Goal: Task Accomplishment & Management: Use online tool/utility

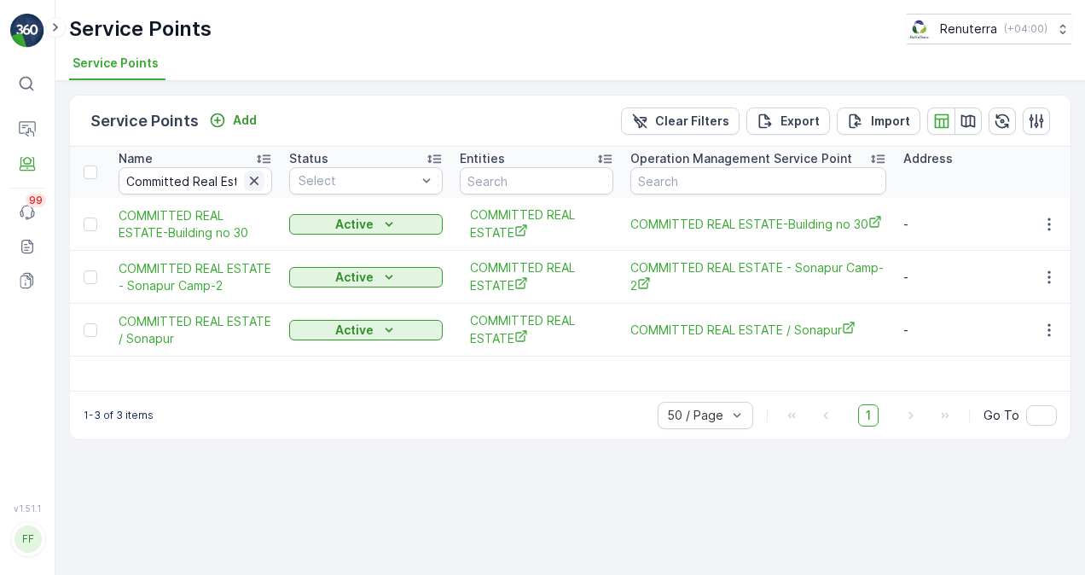
click at [251, 177] on icon "button" at bounding box center [254, 181] width 9 height 9
paste input "Dubai Carmel School"
type input "Dubai Carmel School"
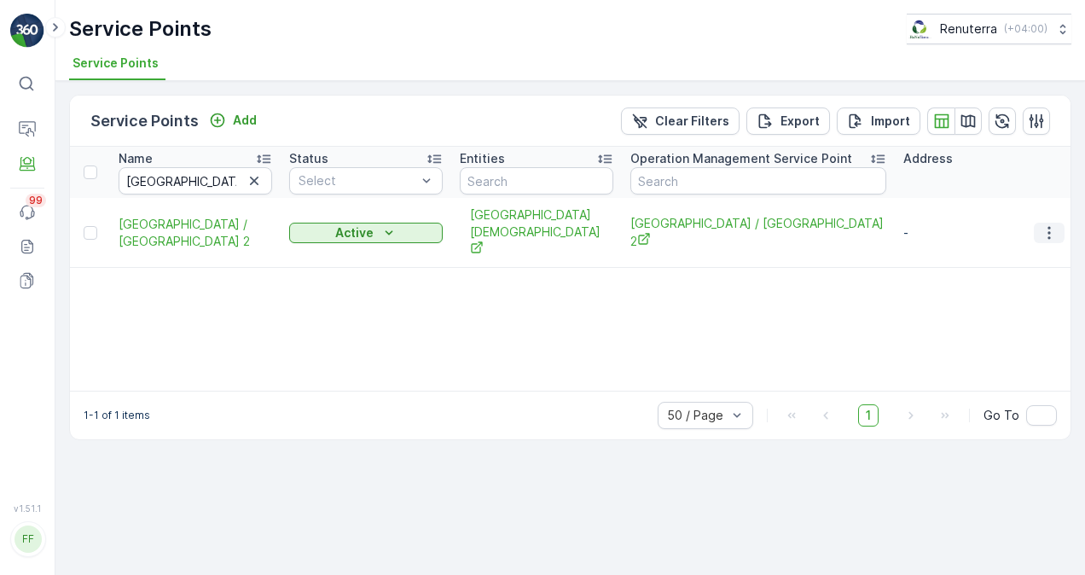
click at [1055, 224] on icon "button" at bounding box center [1049, 232] width 17 height 17
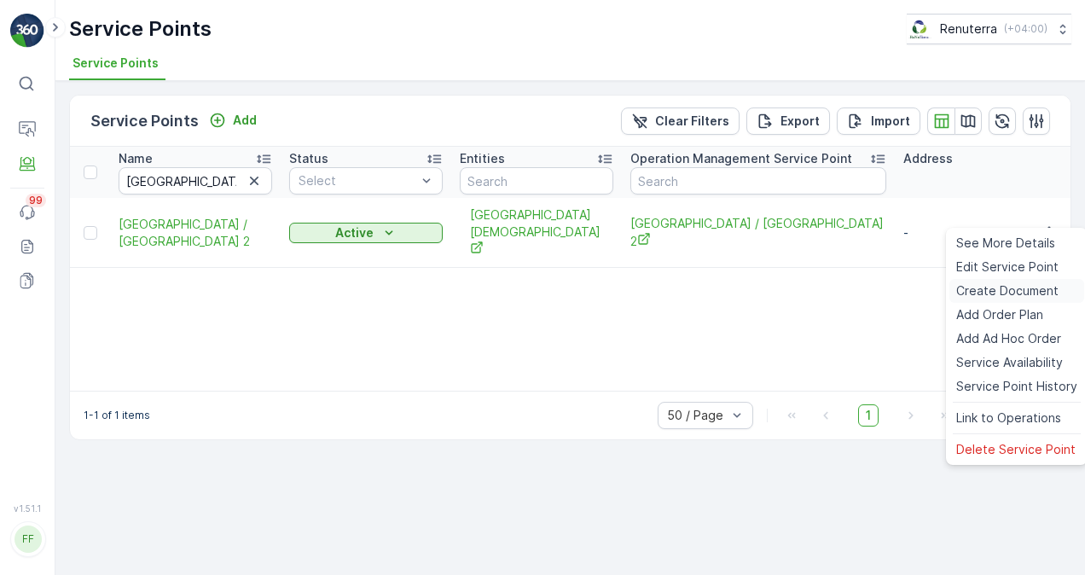
click at [1015, 282] on span "Create Document" at bounding box center [1007, 290] width 102 height 17
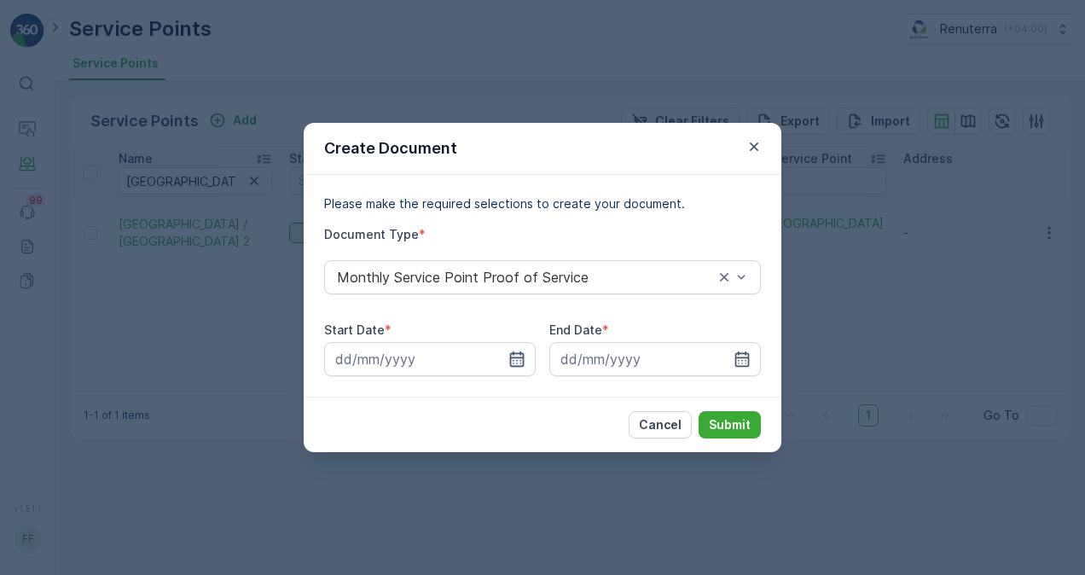
click at [520, 361] on icon "button" at bounding box center [517, 359] width 15 height 15
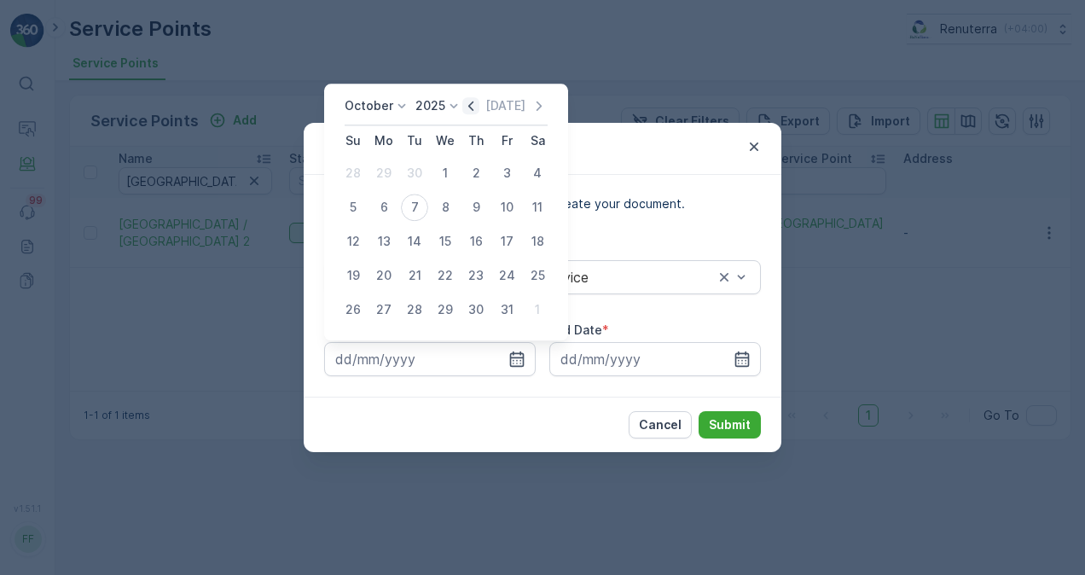
click at [476, 101] on icon "button" at bounding box center [470, 105] width 17 height 17
click at [380, 172] on div "1" at bounding box center [383, 173] width 27 height 27
type input "01.09.2025"
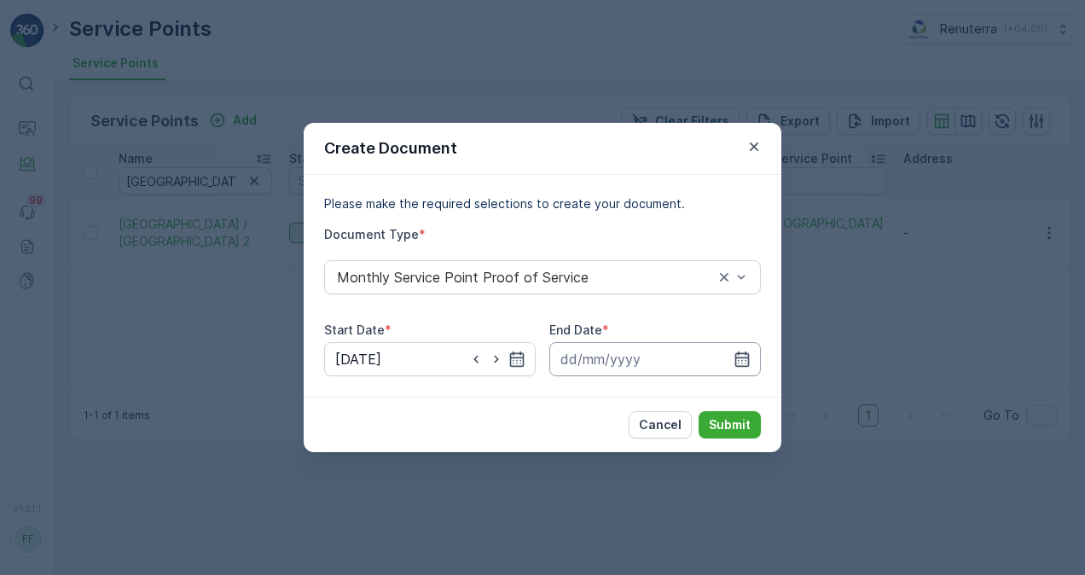
click at [753, 352] on input at bounding box center [655, 359] width 212 height 34
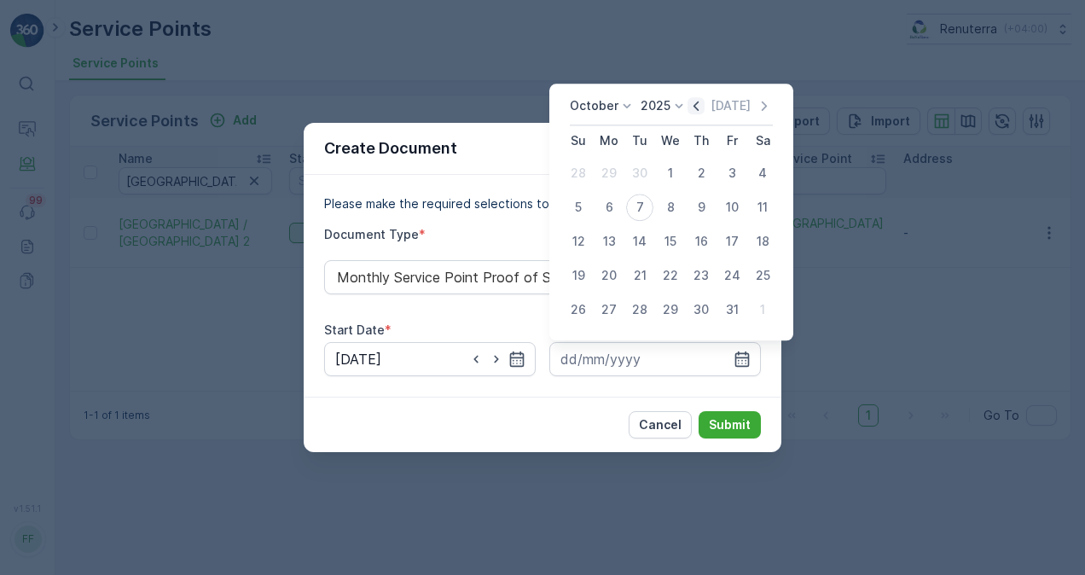
click at [700, 100] on icon "button" at bounding box center [696, 105] width 17 height 17
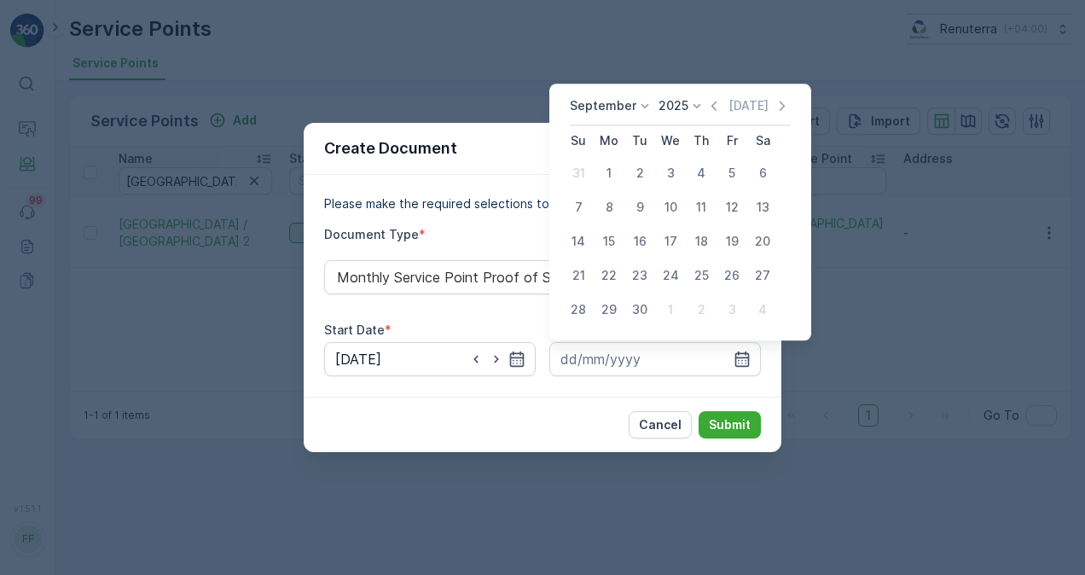
click at [631, 315] on div "30" at bounding box center [639, 309] width 27 height 27
type input "30.09.2025"
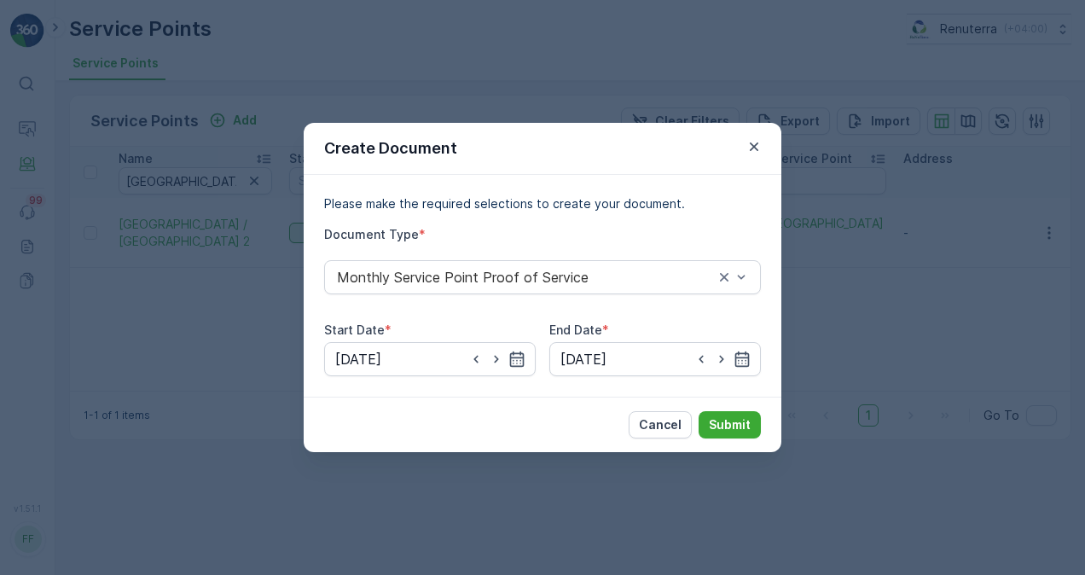
click at [713, 409] on div "Cancel Submit" at bounding box center [543, 424] width 478 height 55
click at [722, 427] on p "Submit" at bounding box center [730, 424] width 42 height 17
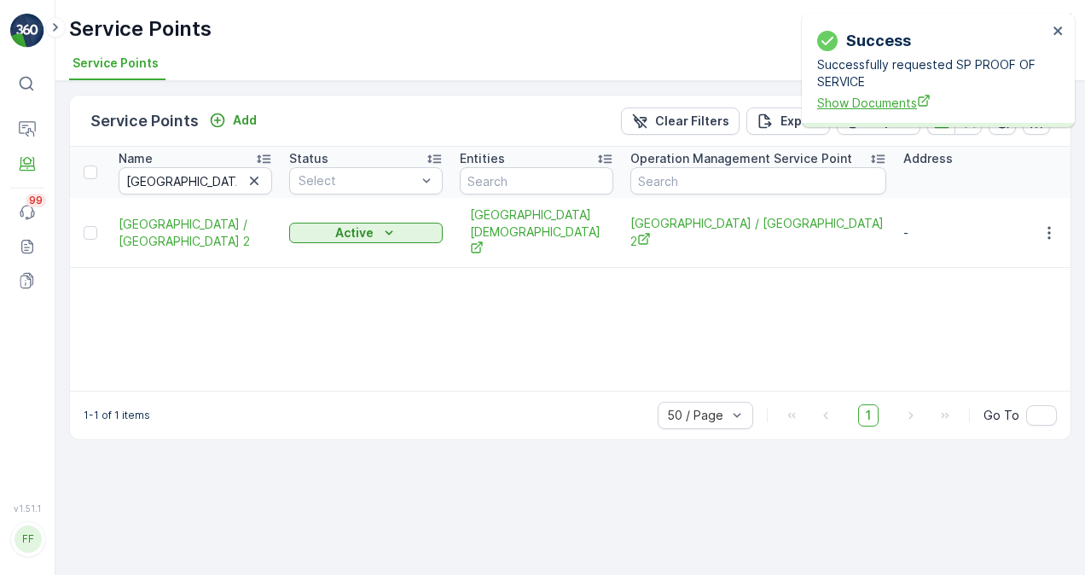
click at [898, 104] on span "Show Documents" at bounding box center [932, 103] width 230 height 18
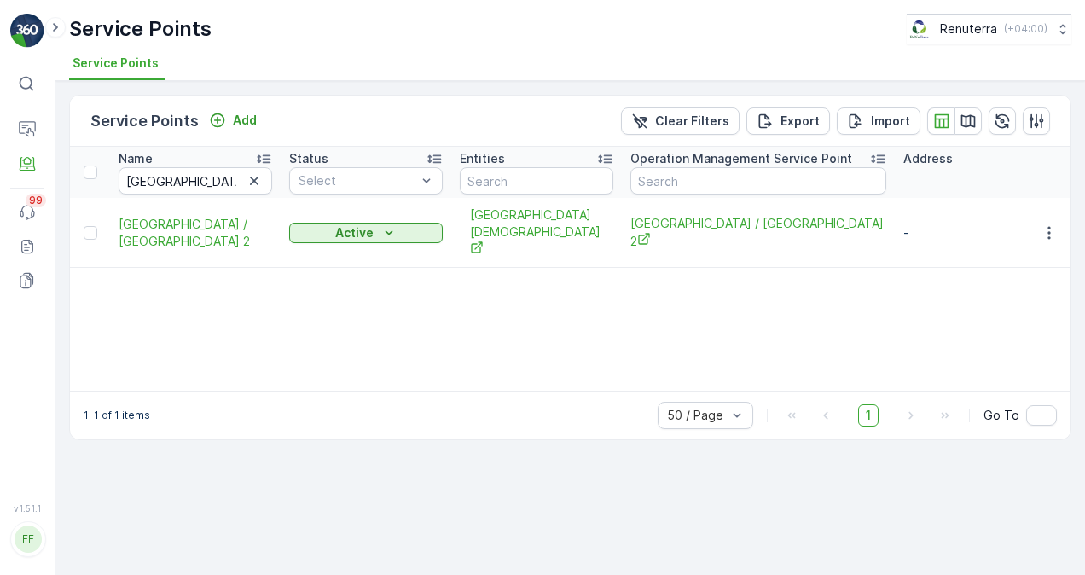
click at [409, 275] on div "Name Dubai Carmel School Status Select Entities Operation Management Service Po…" at bounding box center [570, 269] width 1001 height 244
click at [259, 182] on icon "button" at bounding box center [254, 180] width 17 height 17
click at [237, 176] on input "text" at bounding box center [196, 180] width 154 height 27
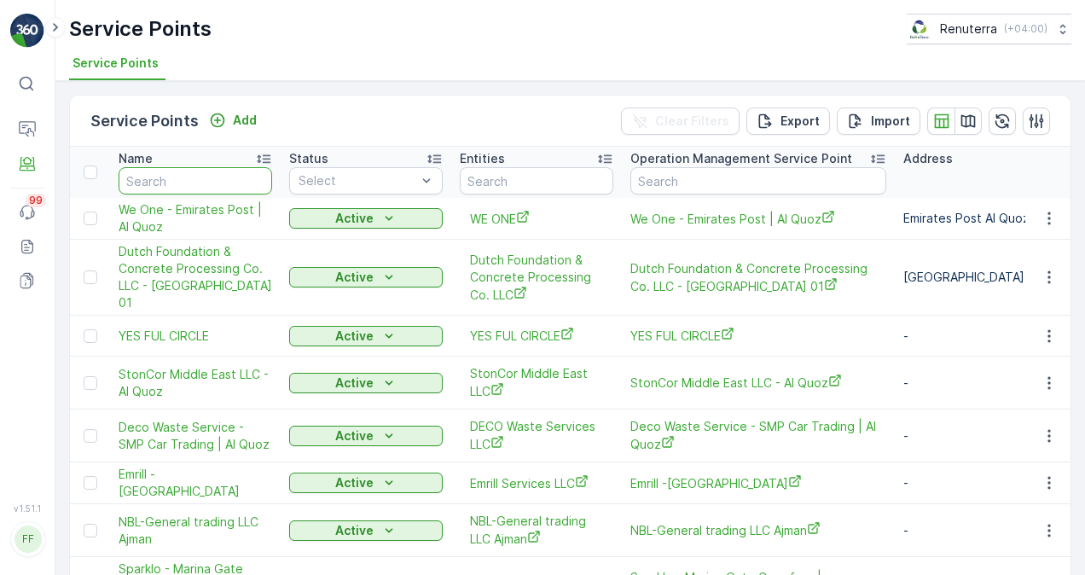
click at [187, 182] on input "text" at bounding box center [196, 180] width 154 height 27
paste input "DUBAI HERBAL TREATMENT CENTER"
type input "DUBAI HERBAL TREATMENT CENTER"
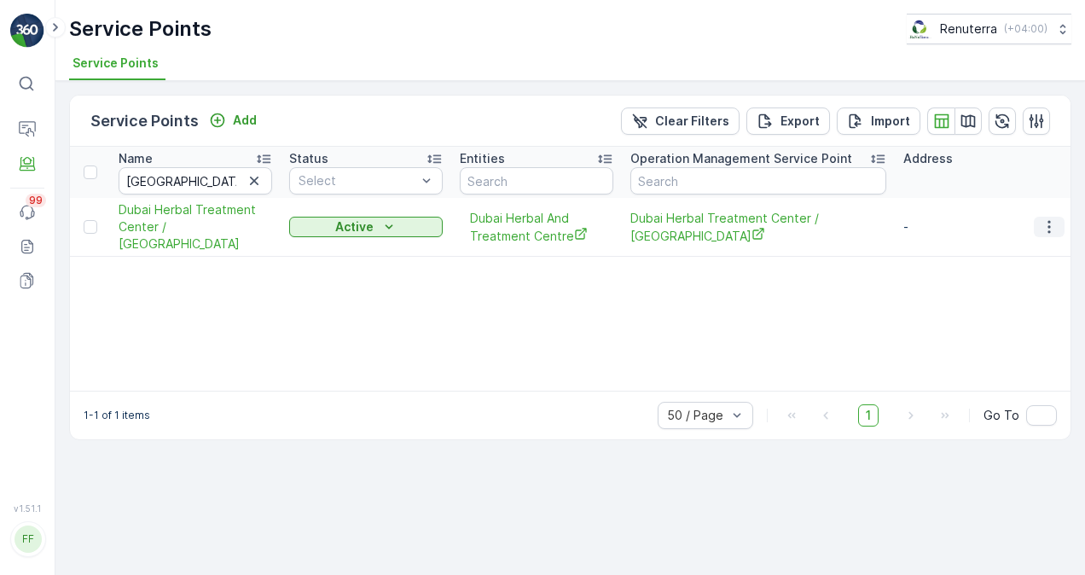
click at [1038, 222] on button "button" at bounding box center [1049, 227] width 31 height 20
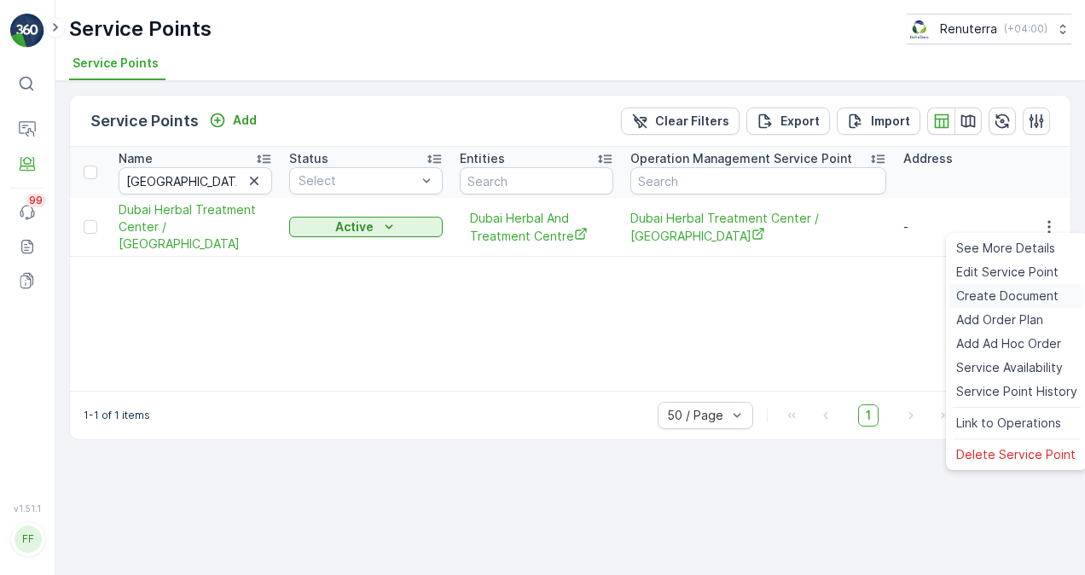
click at [980, 291] on span "Create Document" at bounding box center [1007, 296] width 102 height 17
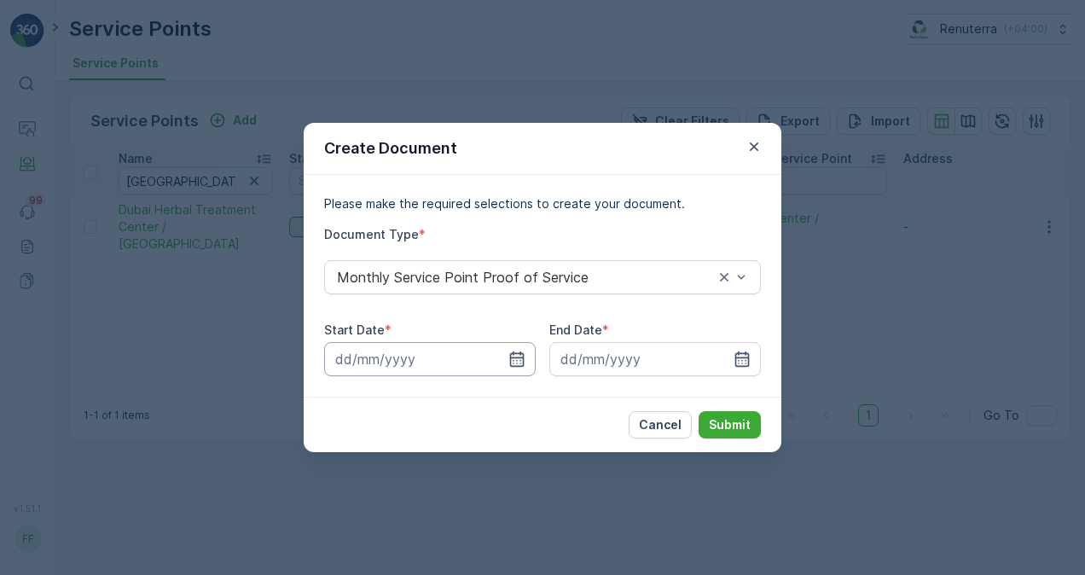
click at [520, 373] on input at bounding box center [430, 359] width 212 height 34
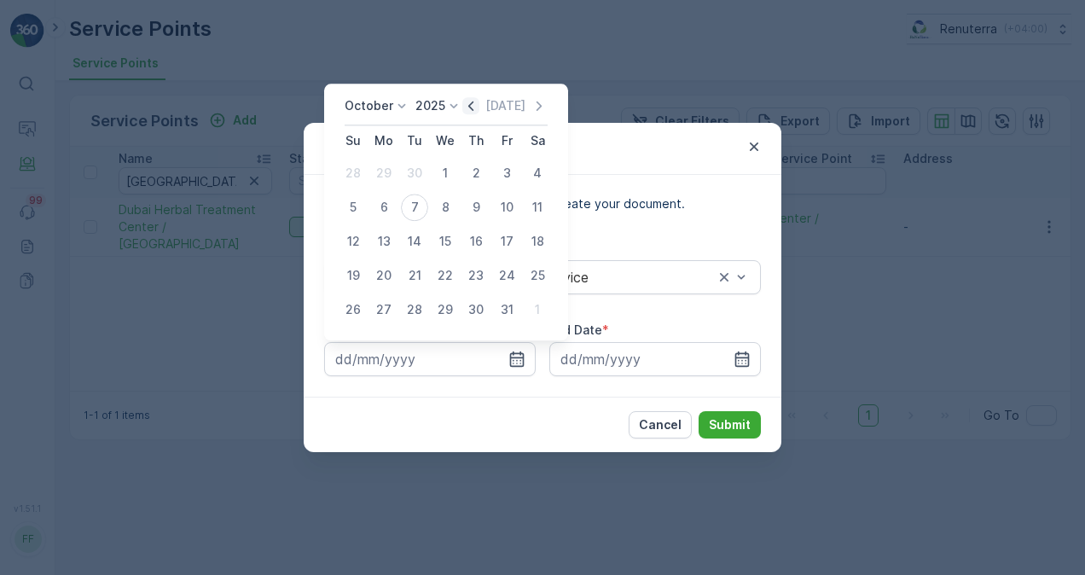
click at [469, 105] on icon "button" at bounding box center [470, 105] width 17 height 17
click at [391, 171] on div "1" at bounding box center [383, 173] width 27 height 27
type input "01.09.2025"
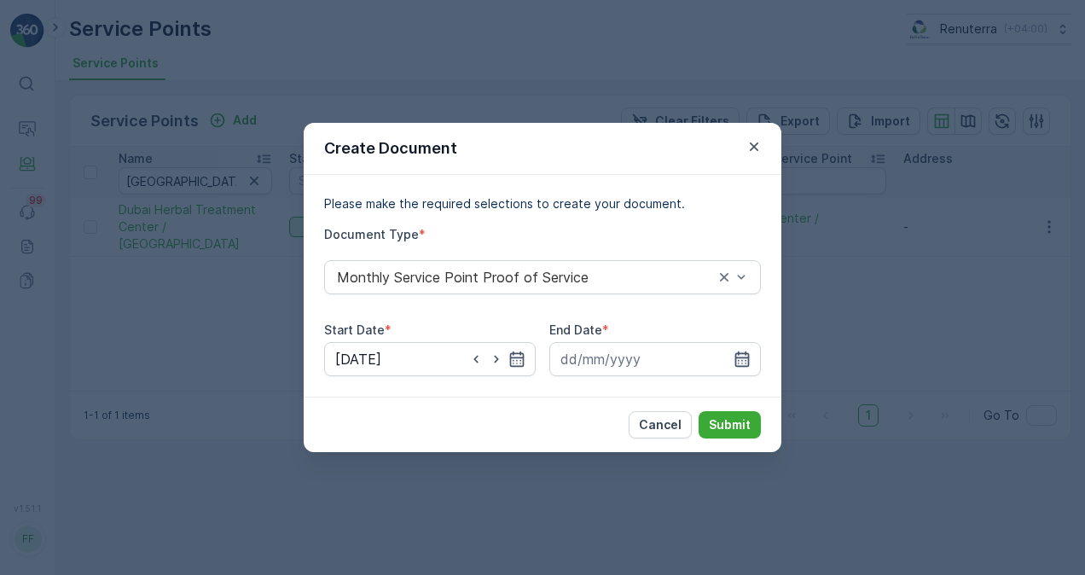
click at [735, 363] on icon "button" at bounding box center [742, 359] width 17 height 17
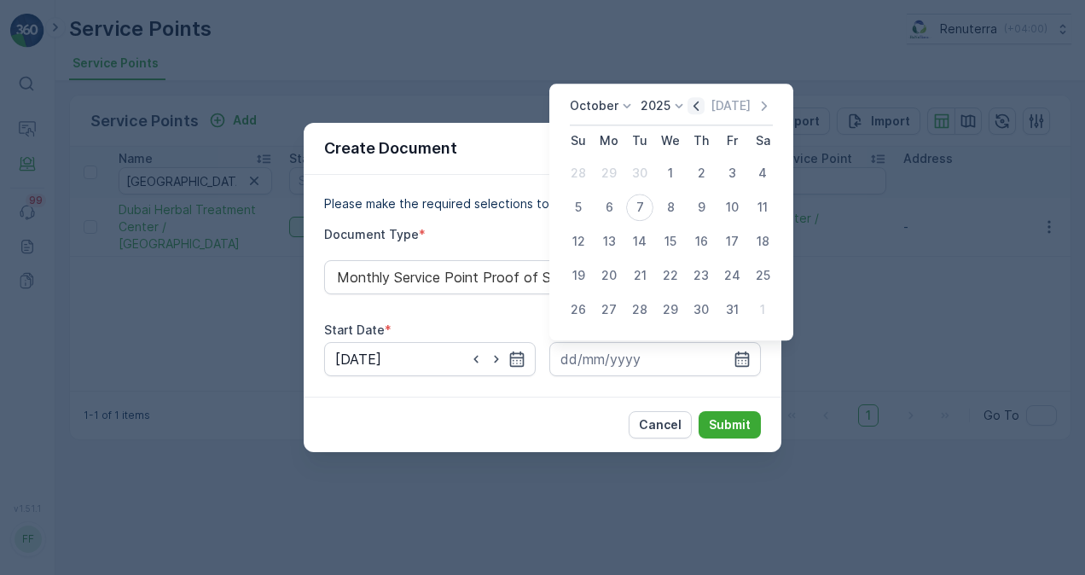
click at [695, 114] on div "October 2025 Today" at bounding box center [671, 111] width 203 height 28
click at [698, 110] on icon "button" at bounding box center [696, 105] width 17 height 17
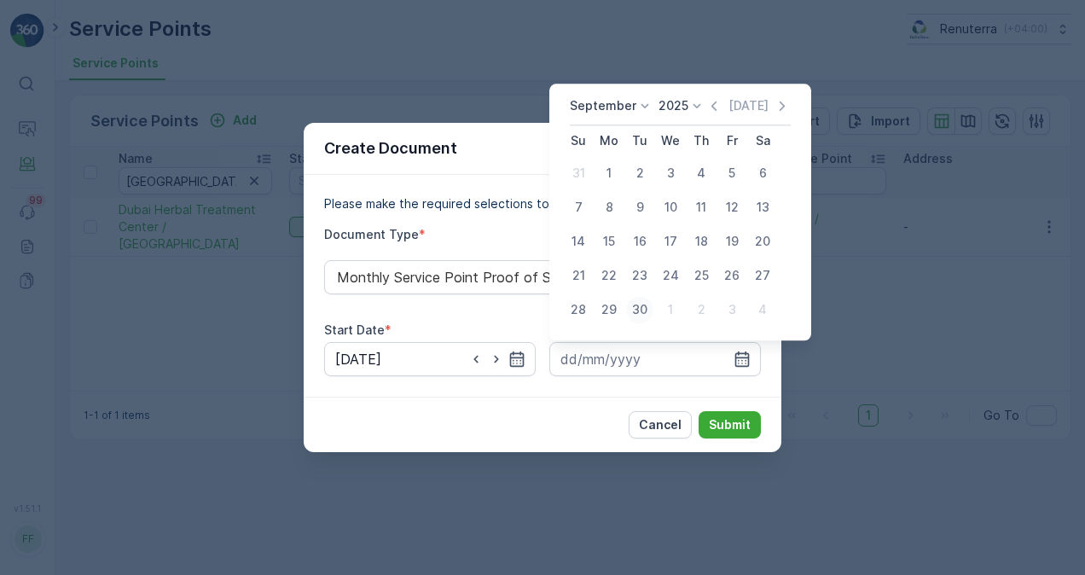
click at [635, 315] on div "30" at bounding box center [639, 309] width 27 height 27
type input "30.09.2025"
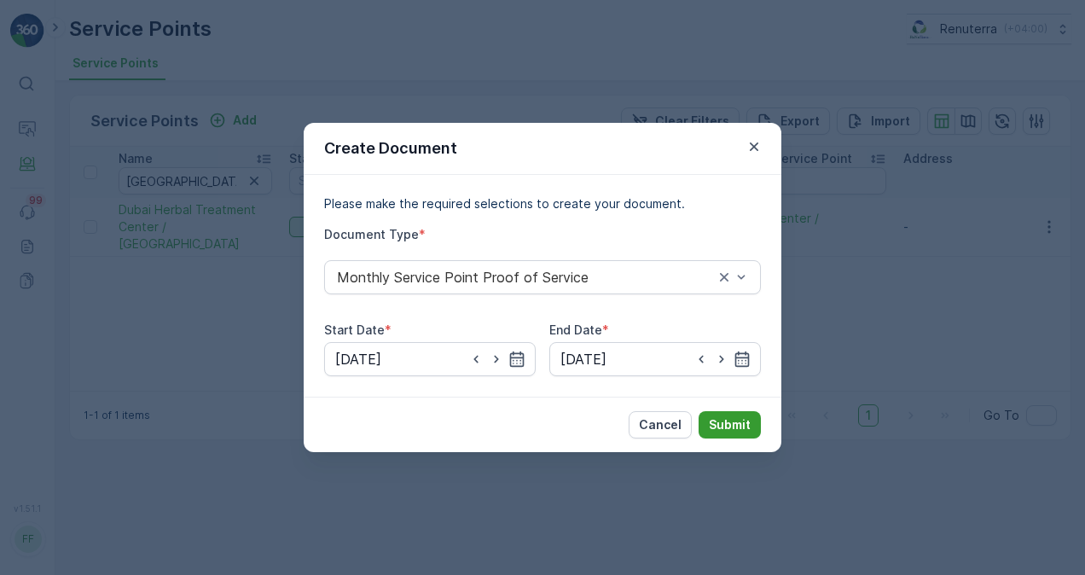
click at [729, 430] on p "Submit" at bounding box center [730, 424] width 42 height 17
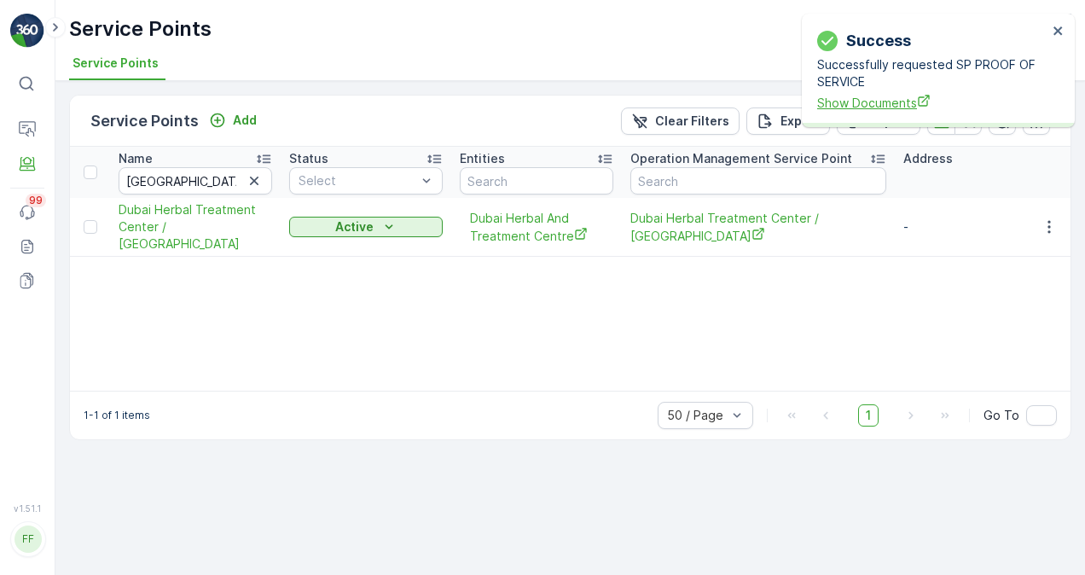
click at [882, 102] on span "Show Documents" at bounding box center [932, 103] width 230 height 18
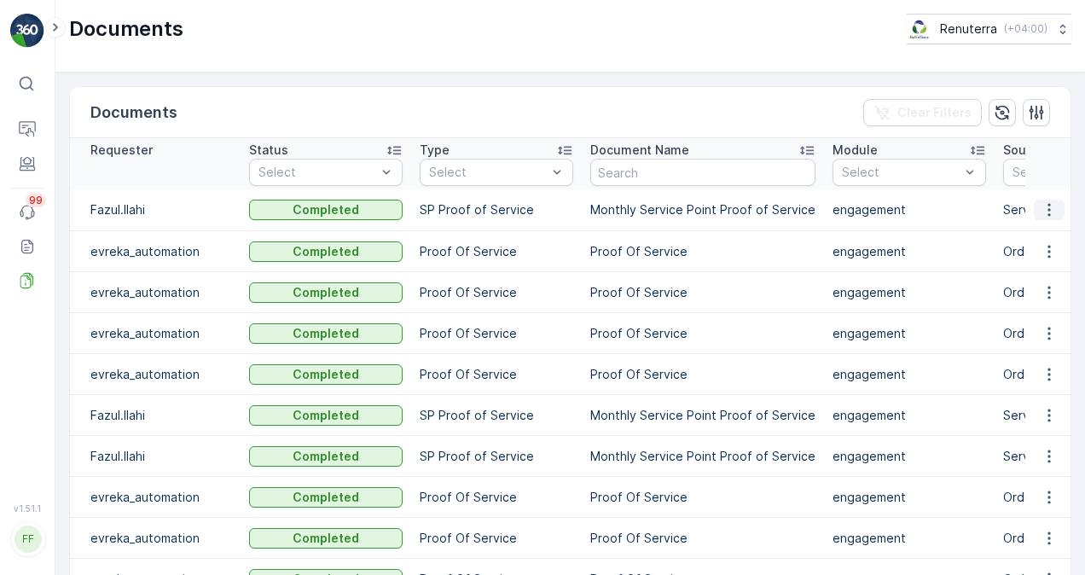
click at [1041, 210] on icon "button" at bounding box center [1049, 209] width 17 height 17
click at [1048, 231] on span "See Details" at bounding box center [1045, 234] width 66 height 17
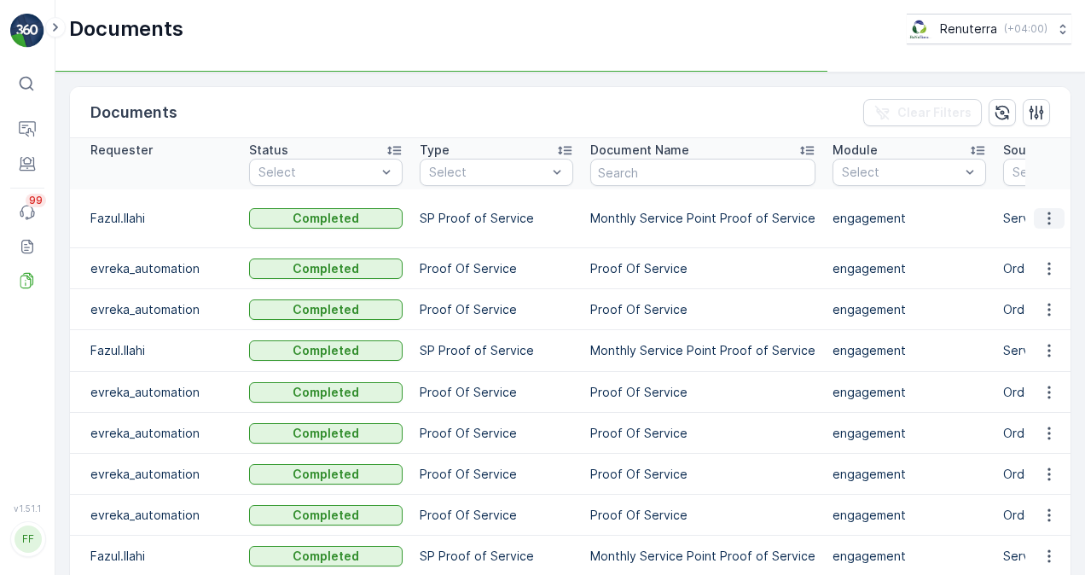
click at [1054, 217] on icon "button" at bounding box center [1049, 218] width 17 height 17
click at [1047, 243] on div "See Details" at bounding box center [1044, 235] width 79 height 24
